Goal: Navigation & Orientation: Find specific page/section

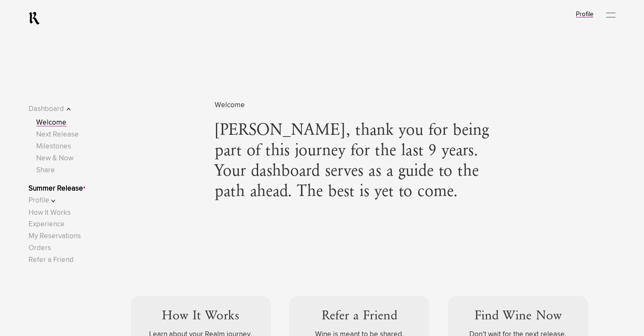
click at [584, 17] on link "Profile" at bounding box center [583, 14] width 17 height 6
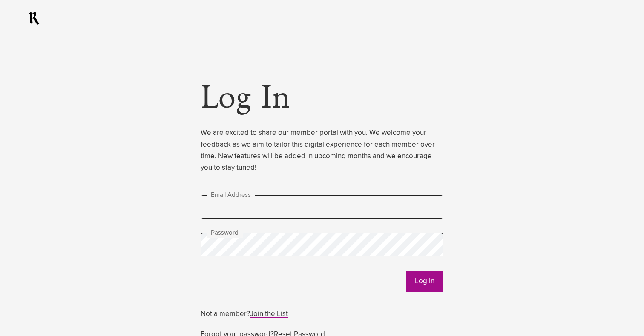
scroll to position [37, 0]
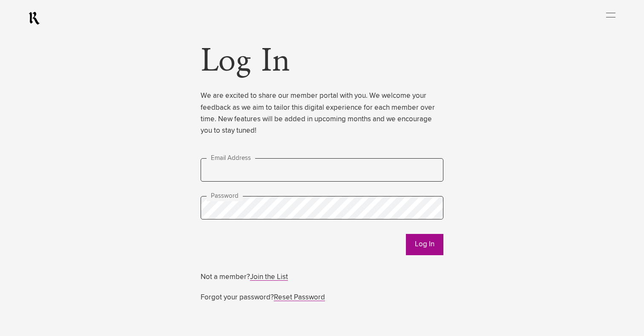
type input "**********"
click at [437, 245] on button "Log In" at bounding box center [424, 244] width 37 height 21
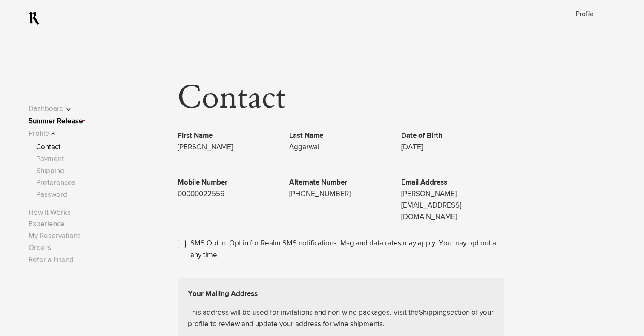
click at [38, 17] on icon at bounding box center [34, 18] width 11 height 14
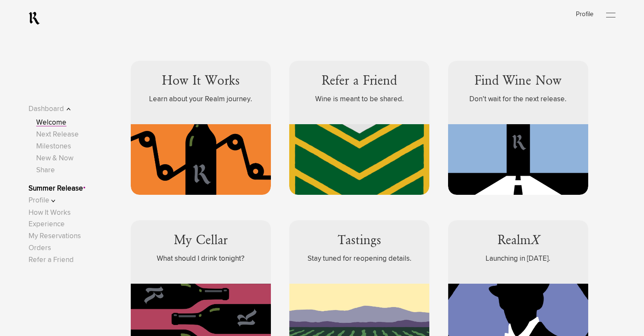
scroll to position [286, 0]
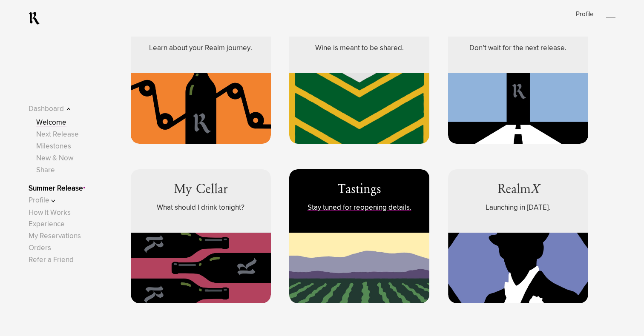
click at [352, 180] on div "Tastings Stay tuned for reopening details." at bounding box center [359, 200] width 140 height 63
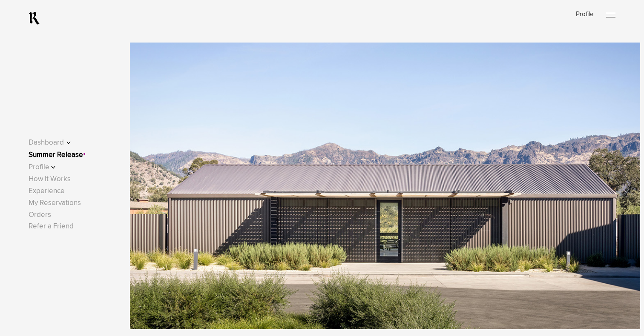
click at [71, 141] on button "Dashboard" at bounding box center [56, 142] width 54 height 11
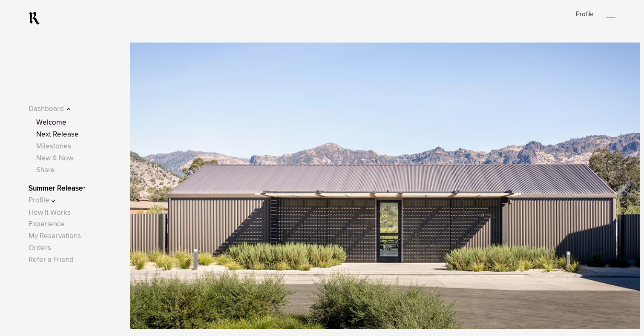
click at [68, 137] on link "Next Release" at bounding box center [57, 134] width 43 height 7
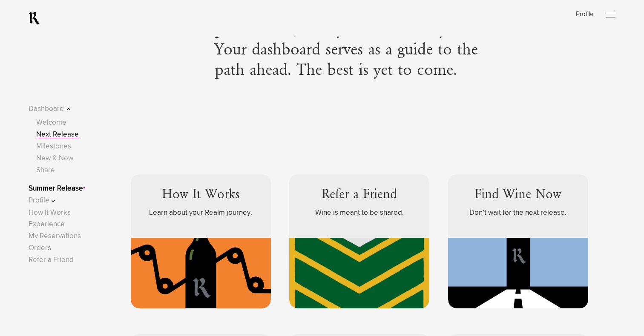
scroll to position [120, 0]
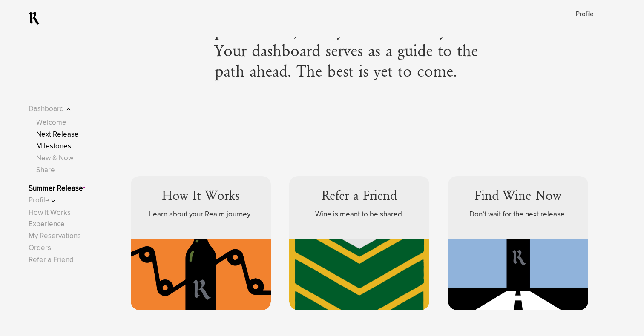
click at [50, 149] on link "Milestones" at bounding box center [53, 146] width 35 height 7
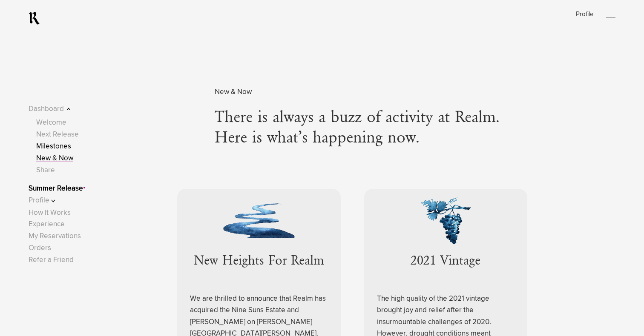
scroll to position [2235, 0]
click at [60, 188] on link "Summer Release" at bounding box center [56, 188] width 54 height 7
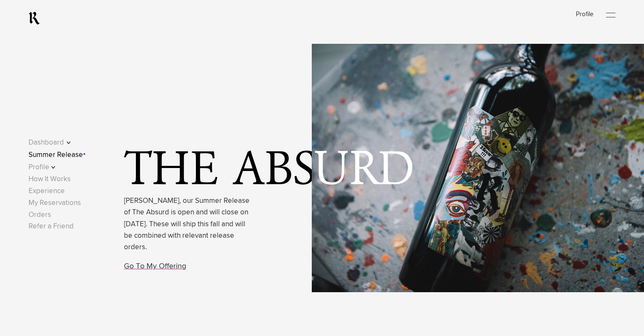
click at [45, 167] on button "Profile" at bounding box center [56, 167] width 54 height 11
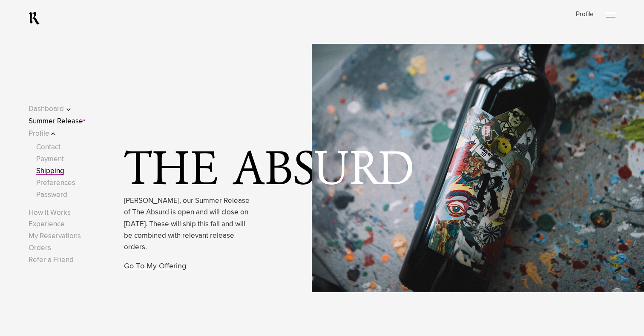
click at [59, 169] on link "Shipping" at bounding box center [50, 171] width 28 height 7
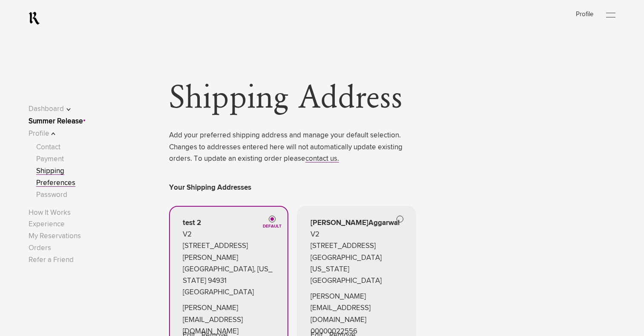
click at [63, 180] on link "Preferences" at bounding box center [55, 183] width 39 height 7
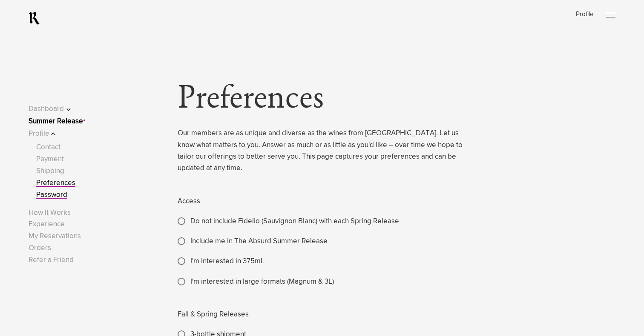
click at [60, 192] on link "Password" at bounding box center [51, 195] width 31 height 7
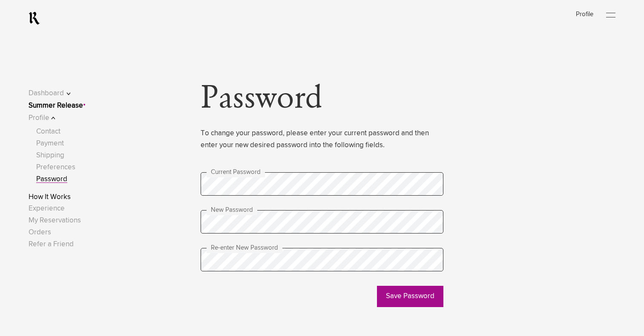
click at [59, 197] on link "How It Works" at bounding box center [50, 197] width 42 height 7
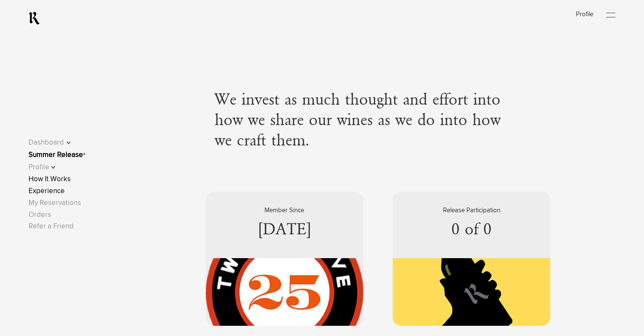
click at [58, 190] on link "Experience" at bounding box center [47, 191] width 36 height 7
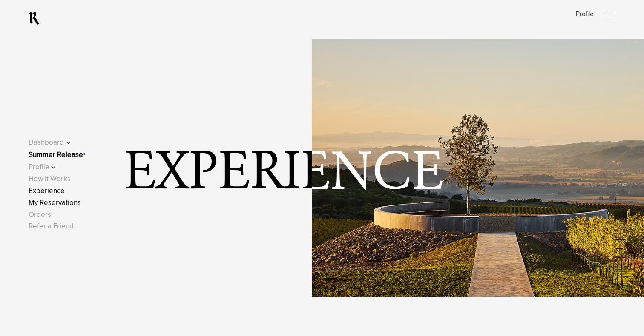
click at [59, 204] on link "My Reservations" at bounding box center [55, 203] width 52 height 7
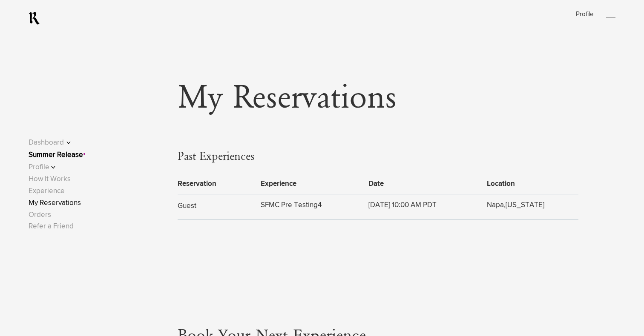
click at [187, 206] on button "Guest" at bounding box center [186, 208] width 19 height 16
click at [36, 213] on link "Orders" at bounding box center [40, 215] width 23 height 7
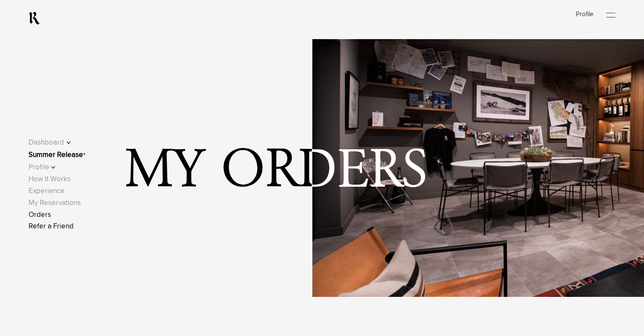
click at [44, 227] on link "Refer a Friend" at bounding box center [51, 226] width 45 height 7
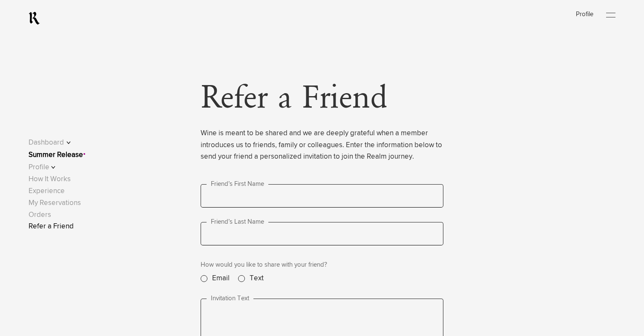
click at [487, 114] on div "Refer a Friend Wine is meant to be shared and we are deeply grateful when a mem…" at bounding box center [322, 238] width 587 height 307
click at [604, 14] on ul "Log In Profile Open Menu" at bounding box center [595, 18] width 40 height 13
click at [612, 15] on div at bounding box center [610, 15] width 9 height 13
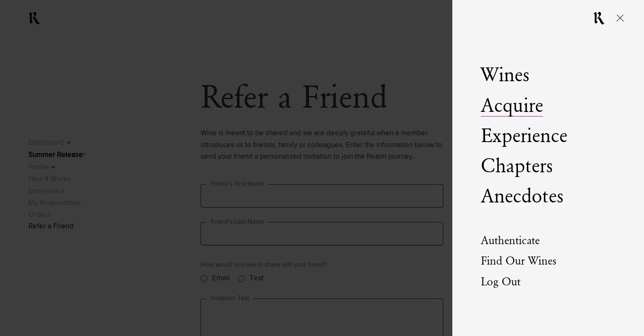
click at [519, 103] on link "Acquire" at bounding box center [512, 106] width 62 height 20
